Goal: Task Accomplishment & Management: Manage account settings

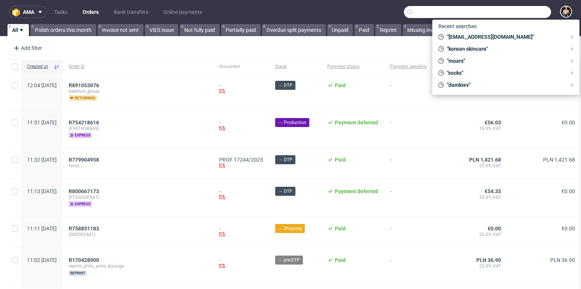
click at [528, 14] on input "text" at bounding box center [477, 12] width 147 height 12
paste input "R447038020"
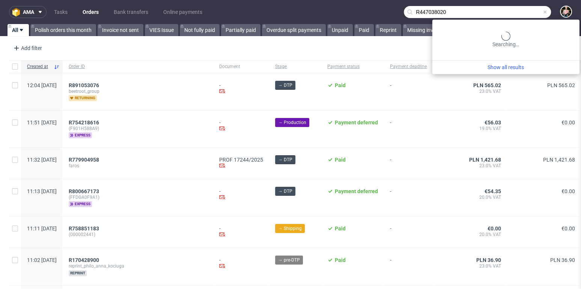
type input "R447038020"
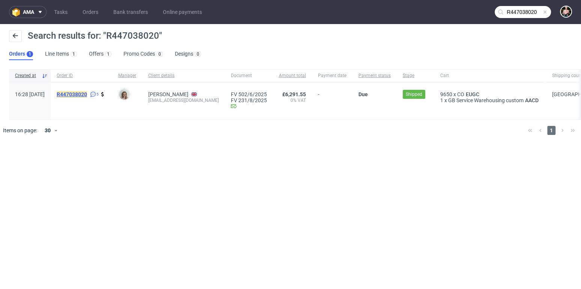
click at [87, 91] on mark "R447038020" at bounding box center [72, 94] width 30 height 6
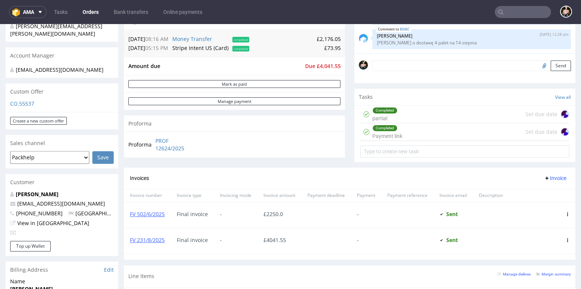
scroll to position [200, 0]
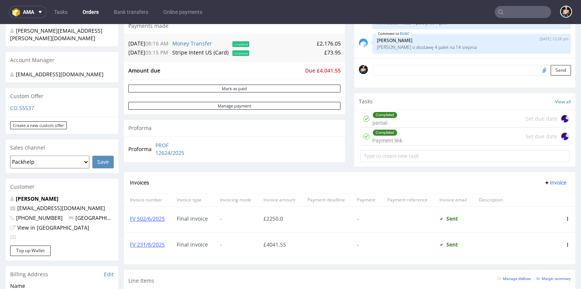
click at [90, 14] on link "Orders" at bounding box center [90, 12] width 25 height 12
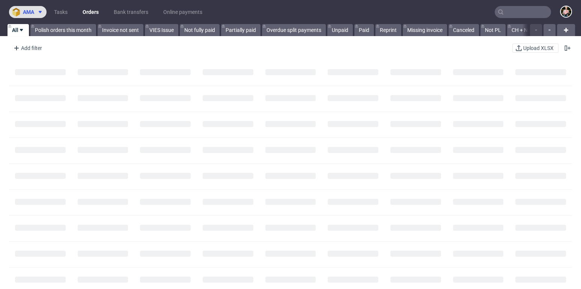
click at [39, 12] on icon at bounding box center [40, 12] width 6 height 6
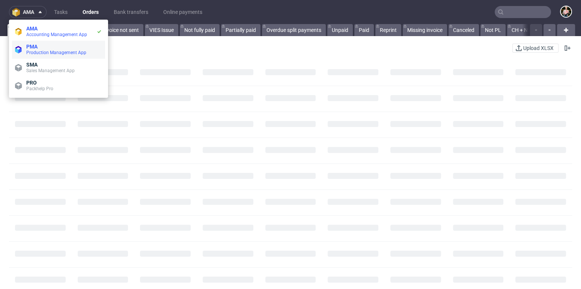
click at [42, 53] on span "Production Management App" at bounding box center [56, 52] width 60 height 5
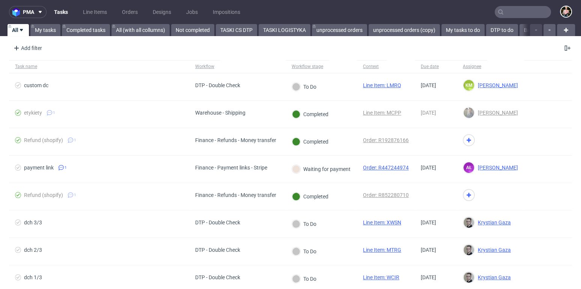
click at [129, 6] on ul "Tasks Line Items Orders Designs Jobs Impositions" at bounding box center [147, 12] width 201 height 12
click at [129, 9] on link "Orders" at bounding box center [129, 12] width 25 height 12
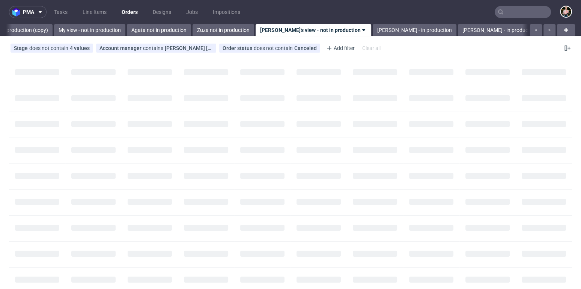
scroll to position [0, 229]
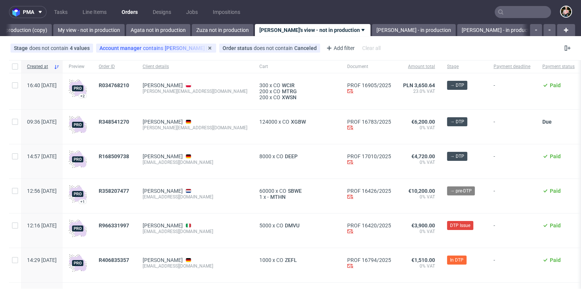
click at [148, 47] on div "Account manager contains [PERSON_NAME] [PERSON_NAME]" at bounding box center [155, 48] width 113 height 6
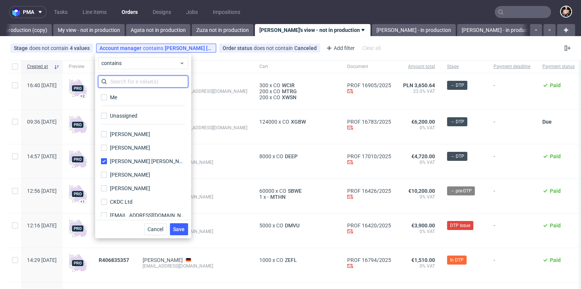
click at [136, 85] on input "text" at bounding box center [143, 81] width 90 height 12
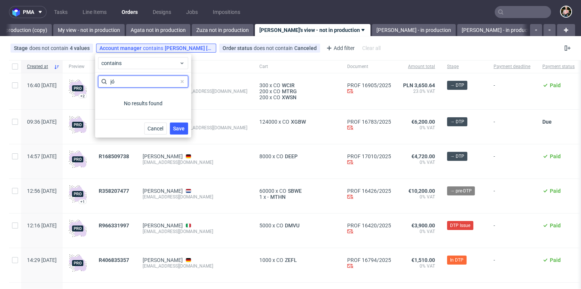
type input "j"
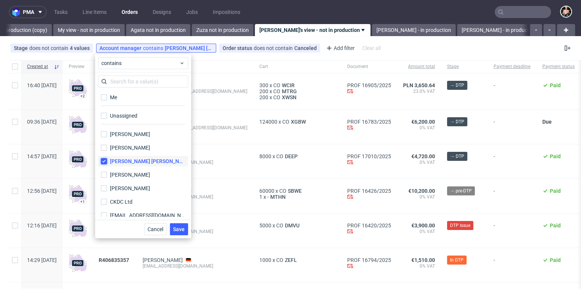
click at [104, 158] on input "[PERSON_NAME] [PERSON_NAME]" at bounding box center [104, 161] width 6 height 6
checkbox input "false"
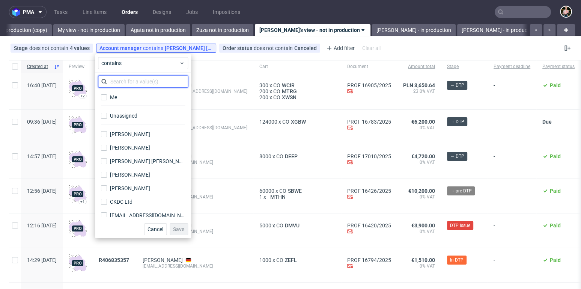
click at [127, 83] on input "text" at bounding box center [143, 81] width 90 height 12
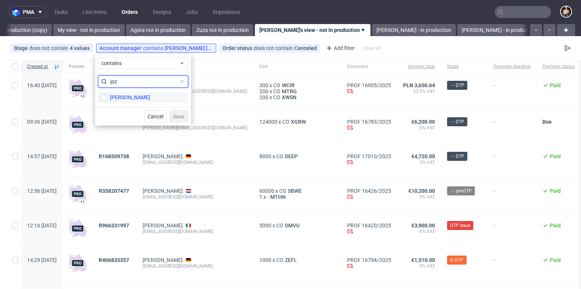
type input "joz"
click at [125, 99] on div "[PERSON_NAME]" at bounding box center [130, 97] width 40 height 8
click at [107, 99] on input "[PERSON_NAME]" at bounding box center [104, 97] width 6 height 6
checkbox input "true"
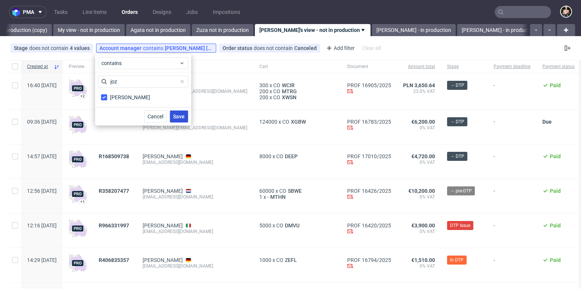
click at [182, 116] on span "Save" at bounding box center [179, 116] width 12 height 5
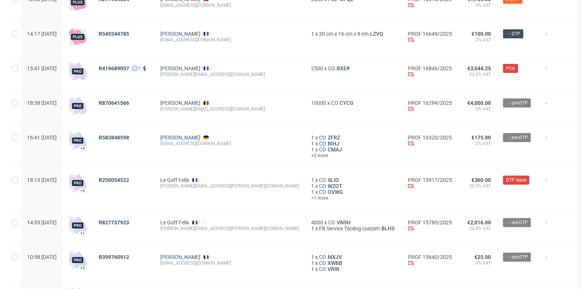
scroll to position [0, 0]
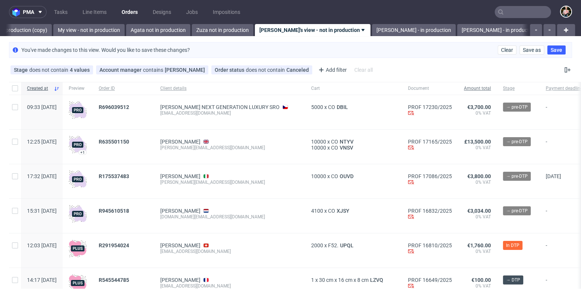
click at [483, 83] on div "Amount total" at bounding box center [477, 88] width 39 height 13
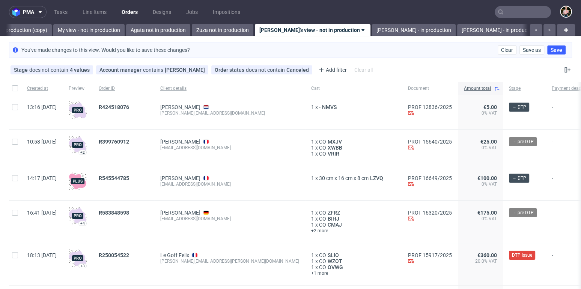
scroll to position [21, 0]
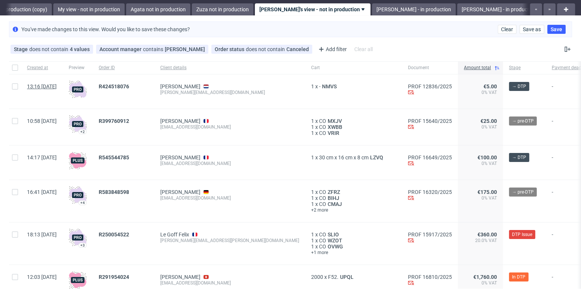
click at [53, 84] on span "13:16 [DATE]" at bounding box center [42, 86] width 30 height 6
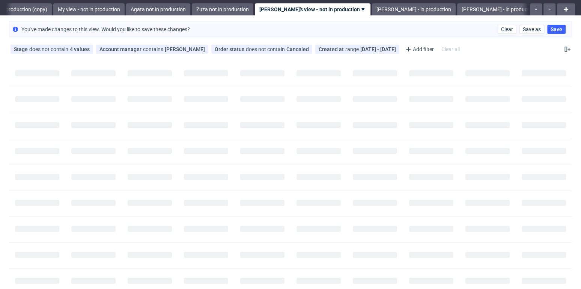
scroll to position [0, 0]
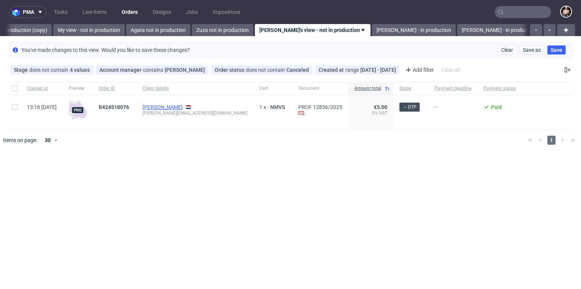
click at [176, 107] on link "[PERSON_NAME]" at bounding box center [163, 107] width 40 height 6
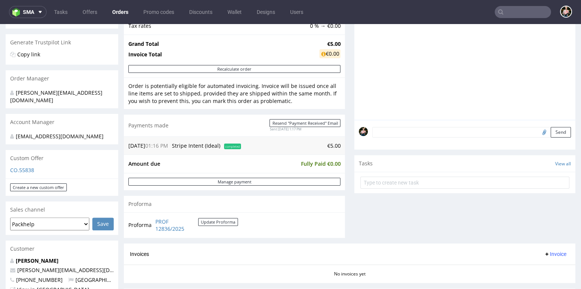
scroll to position [137, 0]
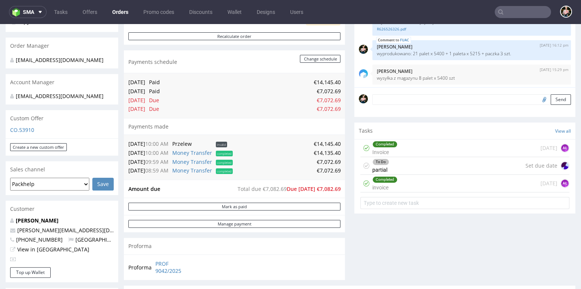
scroll to position [170, 0]
